Goal: Information Seeking & Learning: Learn about a topic

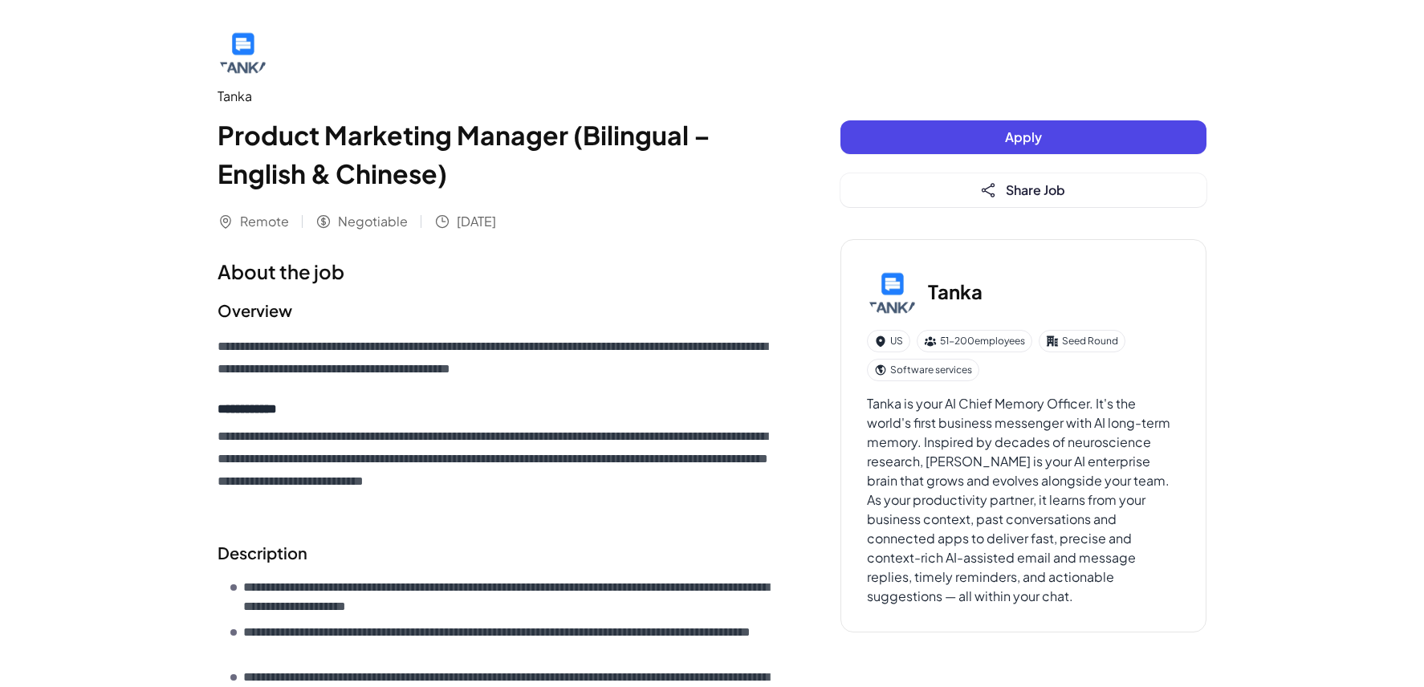
click at [161, 249] on div "**********" at bounding box center [712, 658] width 1424 height 1316
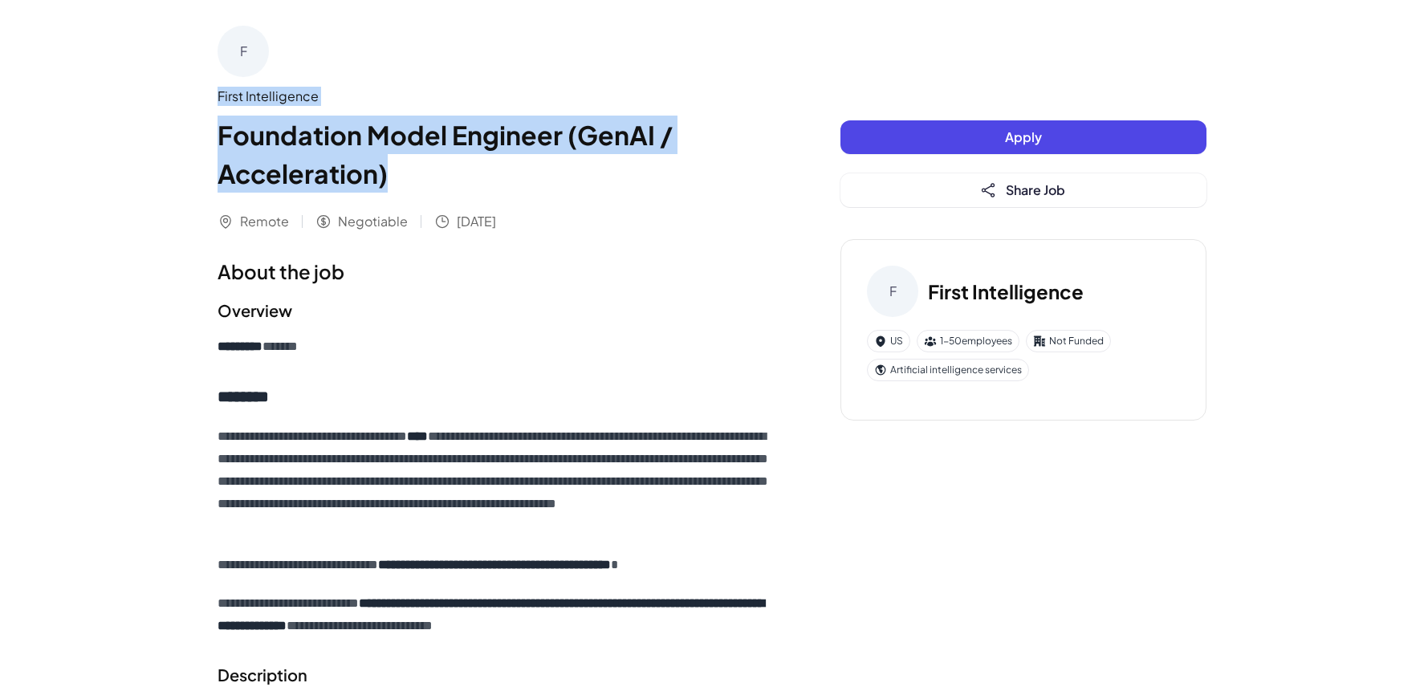
drag, startPoint x: 225, startPoint y: 100, endPoint x: 428, endPoint y: 189, distance: 221.7
copy div "First Intelligence Foundation Model Engineer (GenAI / Acceleration)"
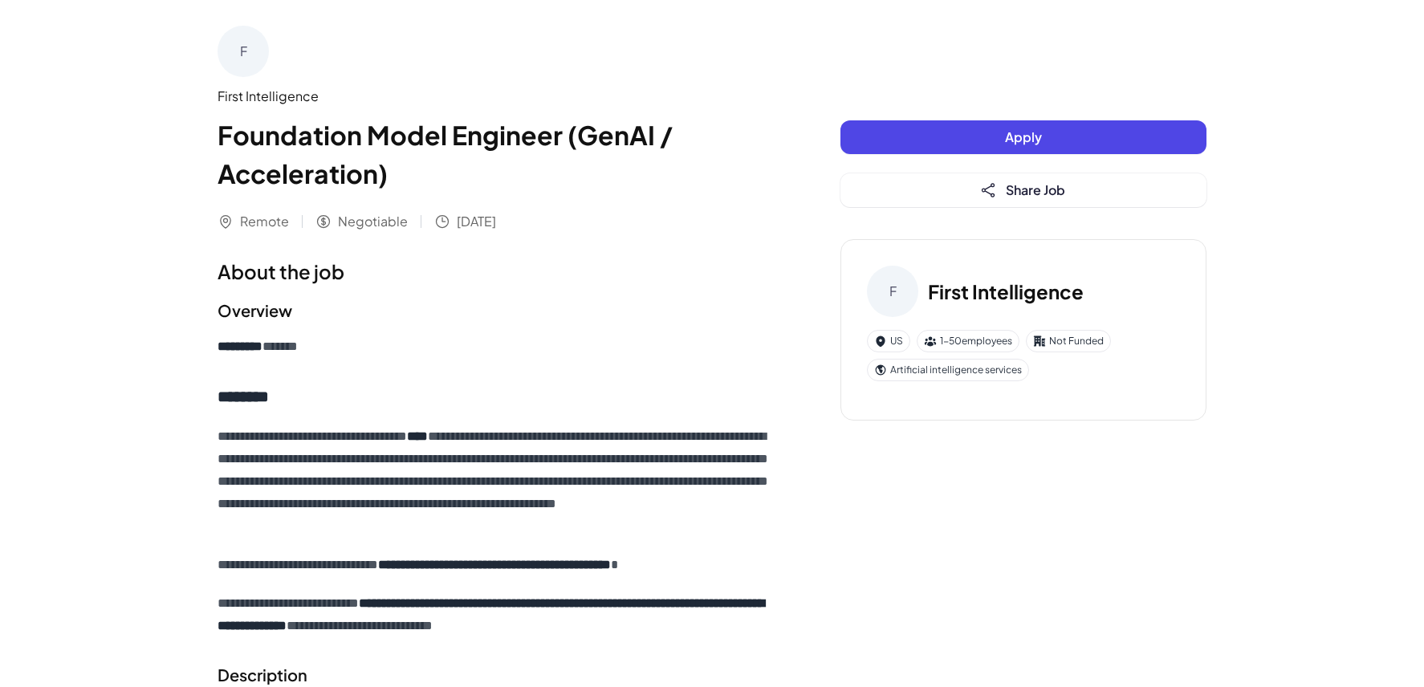
click at [360, 359] on div "**********" at bounding box center [497, 486] width 559 height 302
click at [228, 274] on h1 "About the job" at bounding box center [497, 271] width 559 height 29
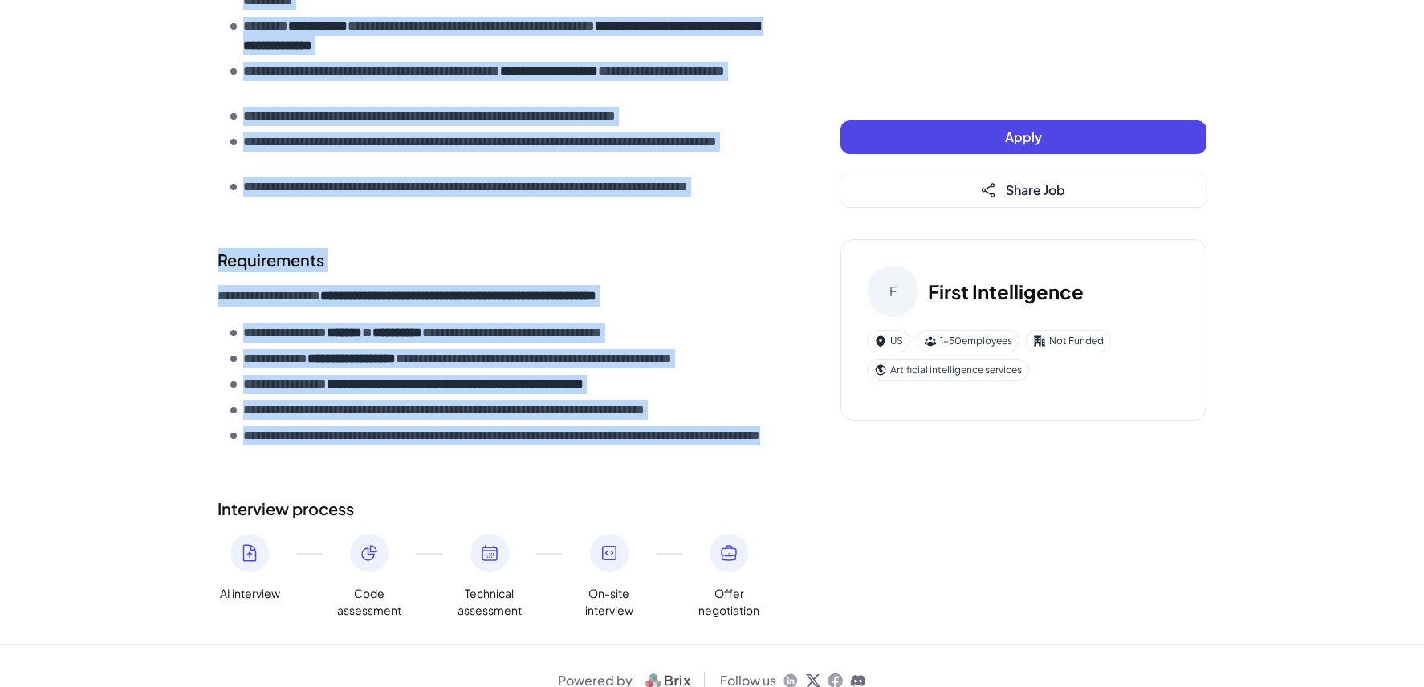
scroll to position [978, 0]
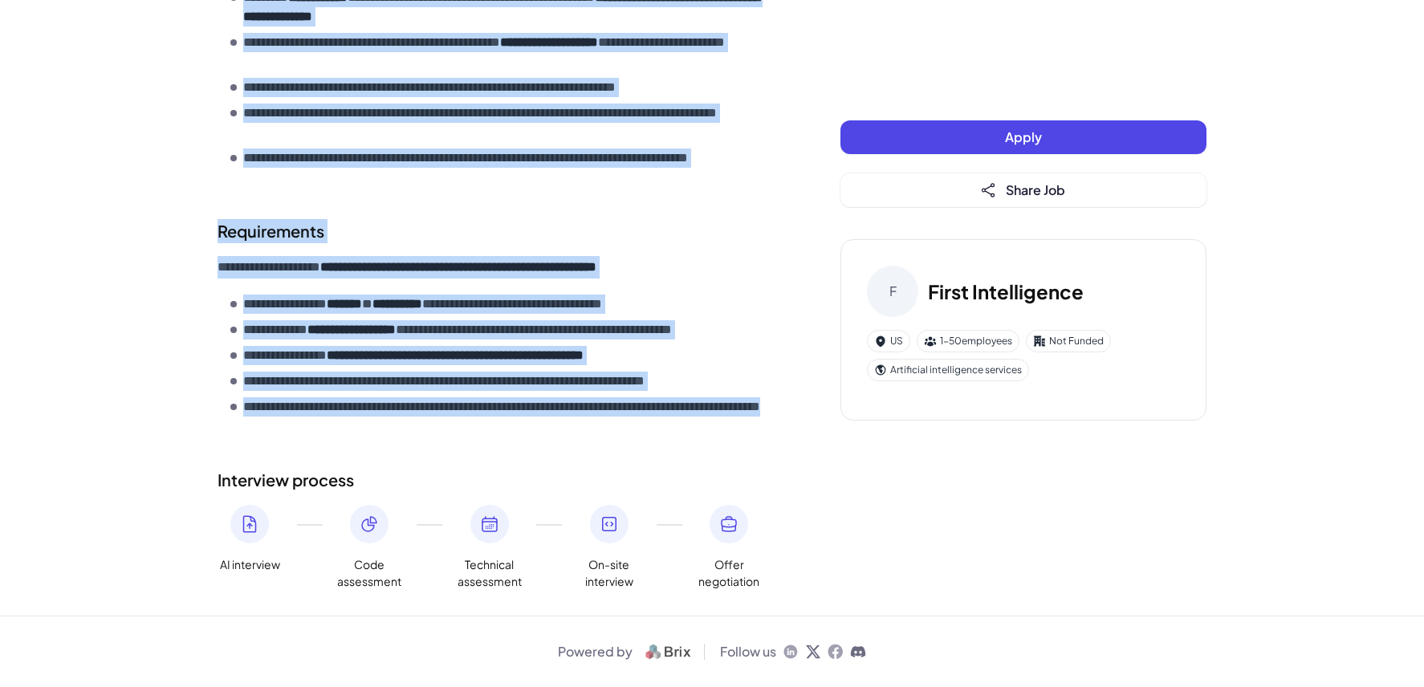
drag, startPoint x: 217, startPoint y: 275, endPoint x: 380, endPoint y: 431, distance: 226.0
copy div "**********"
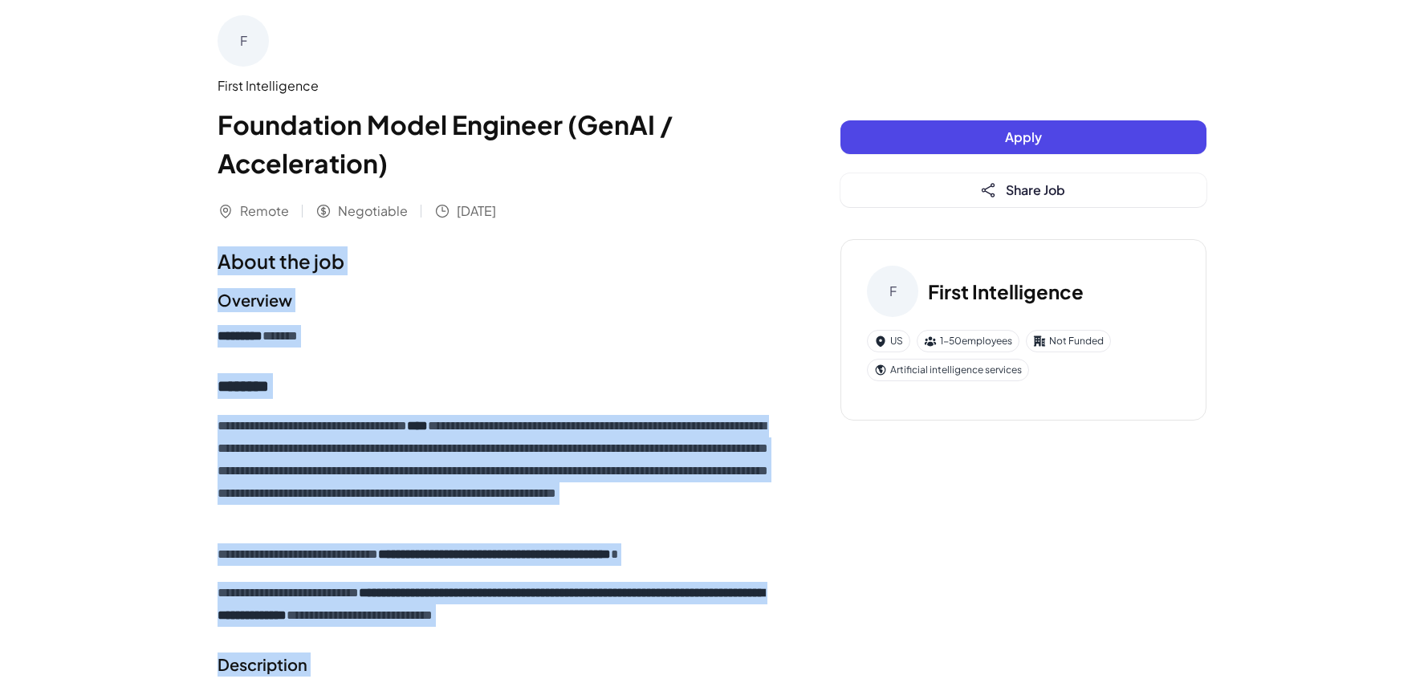
scroll to position [0, 0]
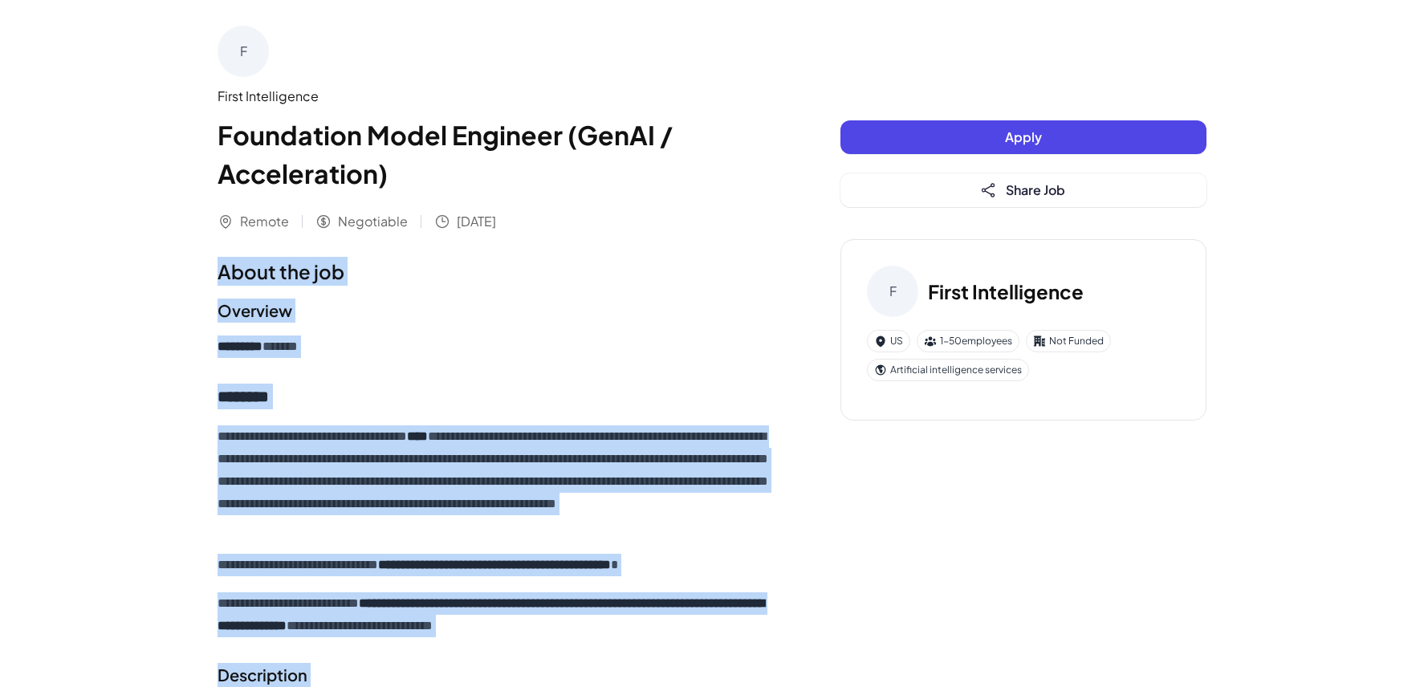
click at [608, 319] on h2 "Overview" at bounding box center [497, 311] width 559 height 24
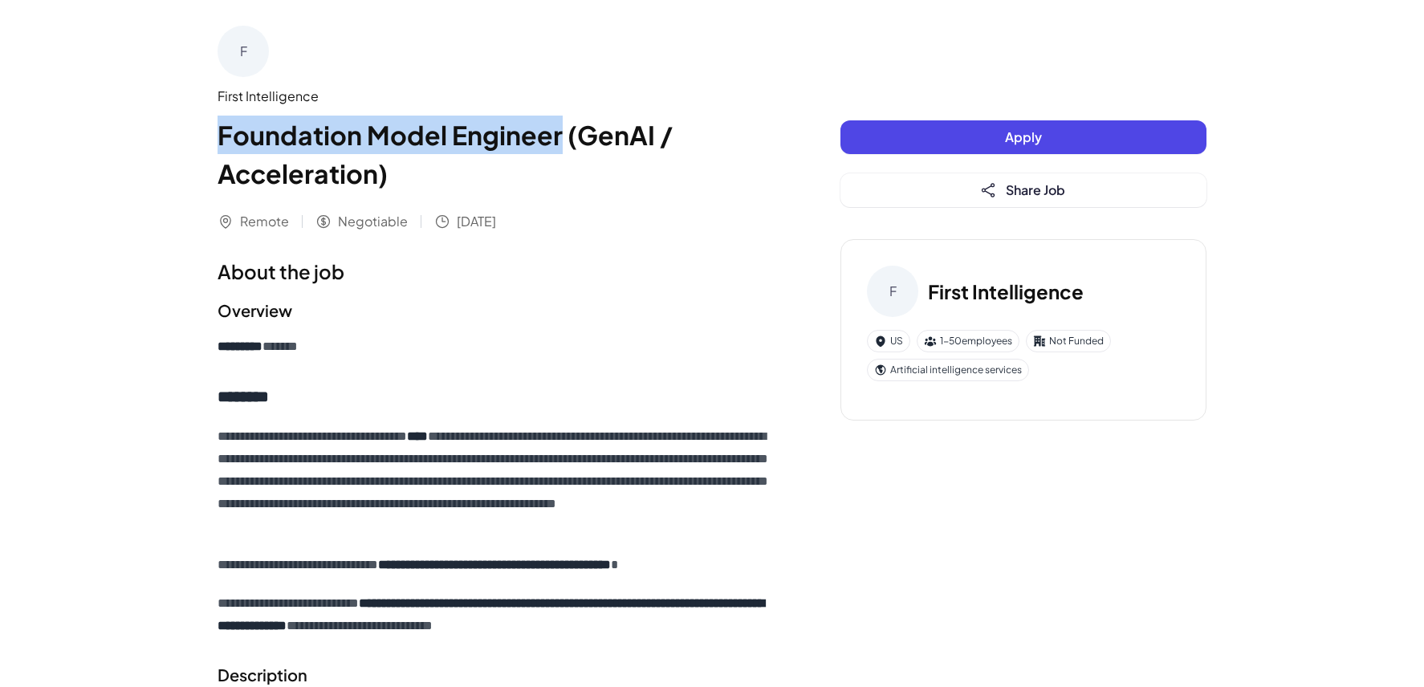
drag, startPoint x: 224, startPoint y: 129, endPoint x: 559, endPoint y: 148, distance: 335.2
copy h1 "Foundation Model Engineer"
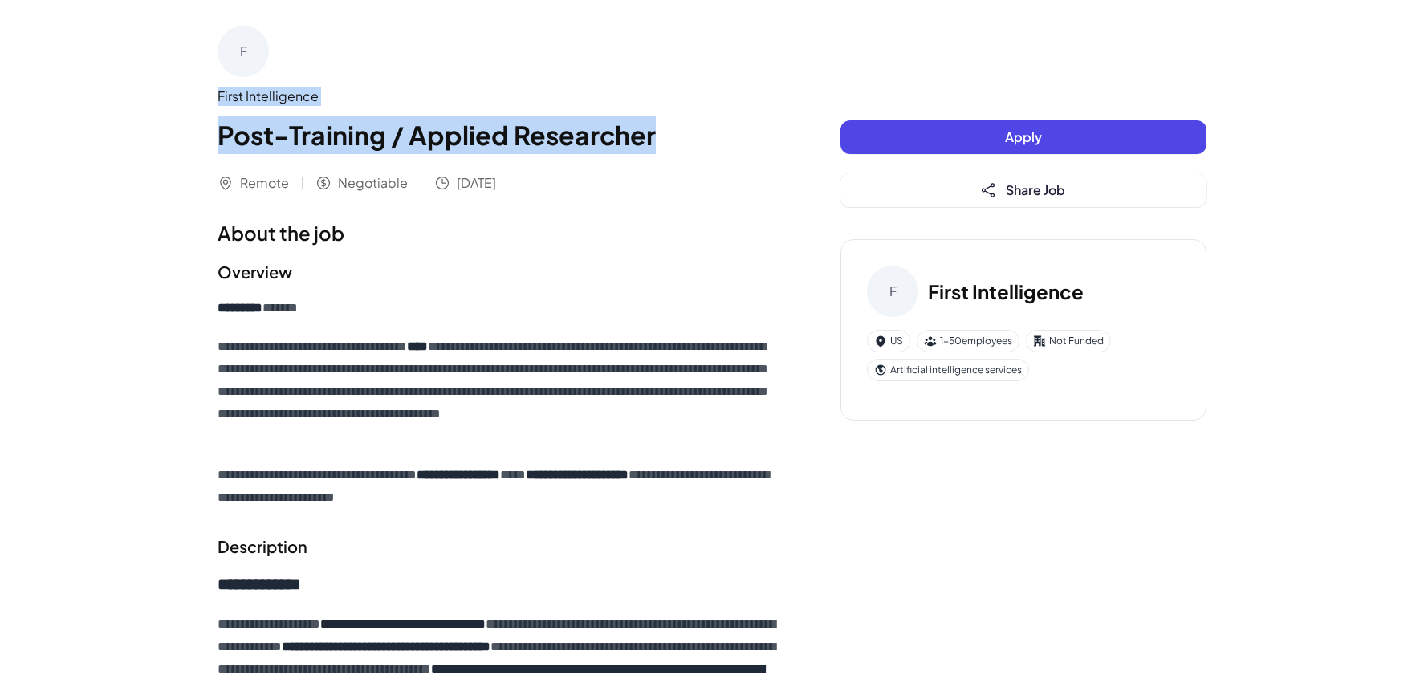
drag, startPoint x: 211, startPoint y: 94, endPoint x: 671, endPoint y: 140, distance: 462.3
click at [675, 148] on h1 "Post-Training / Applied Researcher" at bounding box center [497, 135] width 559 height 39
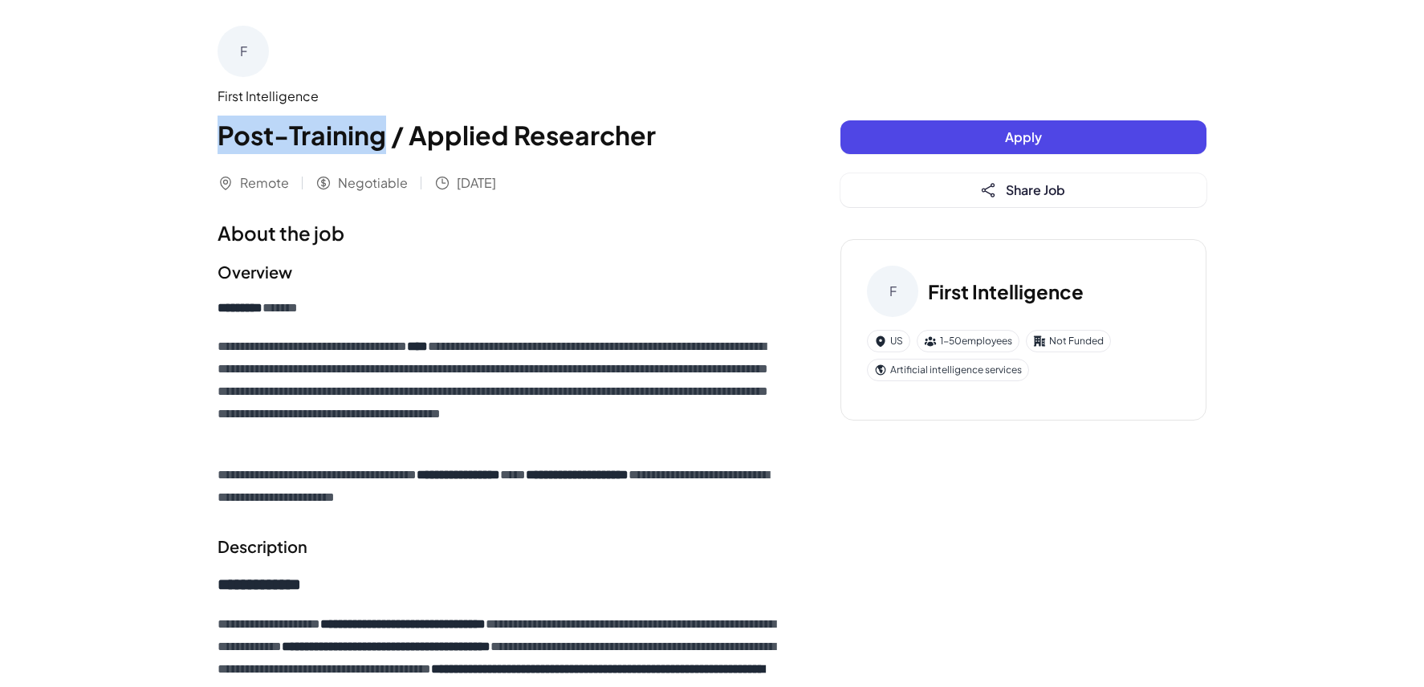
drag, startPoint x: 189, startPoint y: 132, endPoint x: 380, endPoint y: 139, distance: 192.0
copy h1 "Post-Training"
